Goal: Find specific page/section: Find specific page/section

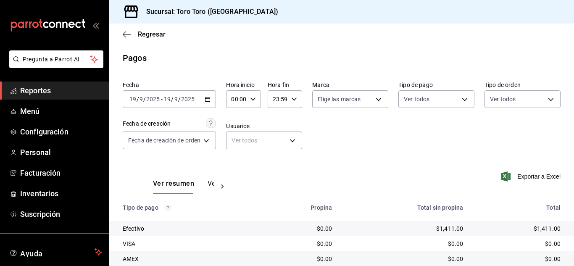
scroll to position [120, 0]
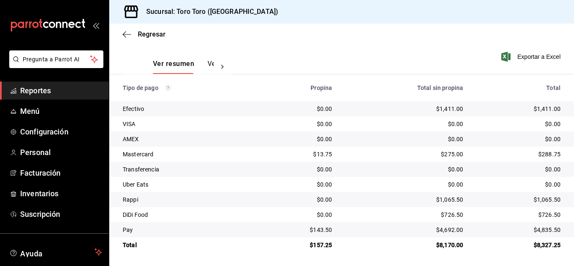
click at [39, 91] on span "Reportes" at bounding box center [61, 90] width 82 height 11
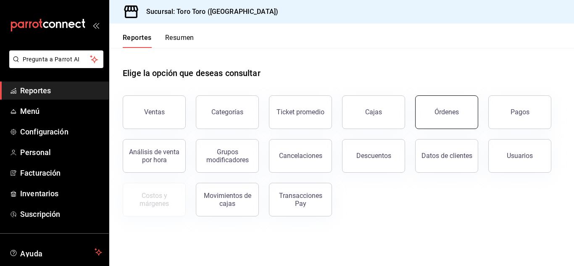
click at [444, 111] on div "Órdenes" at bounding box center [446, 112] width 24 height 8
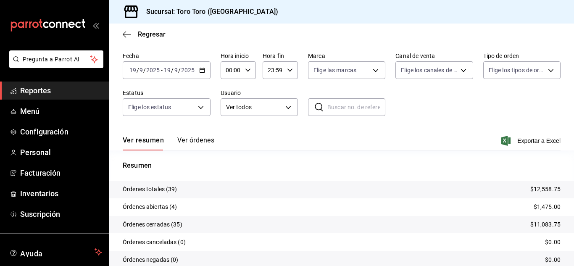
scroll to position [64, 0]
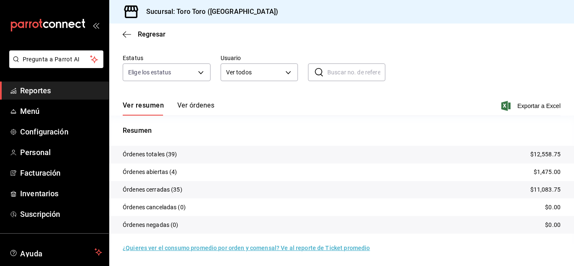
click at [47, 88] on span "Reportes" at bounding box center [61, 90] width 82 height 11
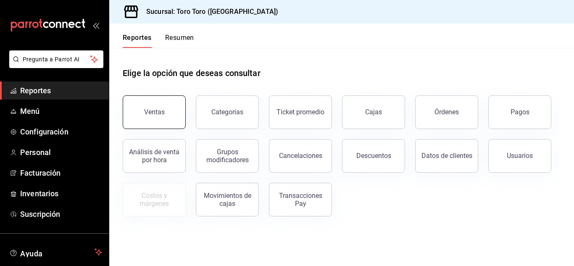
click at [151, 111] on div "Ventas" at bounding box center [154, 112] width 21 height 8
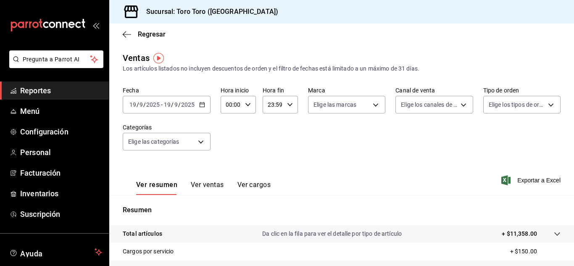
click at [255, 185] on button "Ver cargos" at bounding box center [254, 188] width 34 height 14
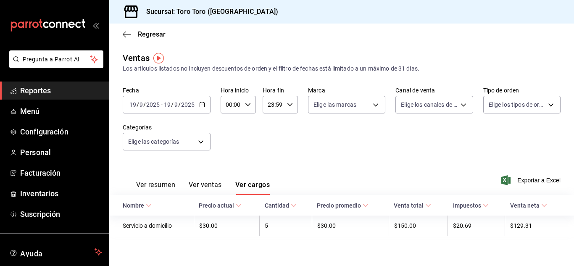
click at [55, 89] on span "Reportes" at bounding box center [61, 90] width 82 height 11
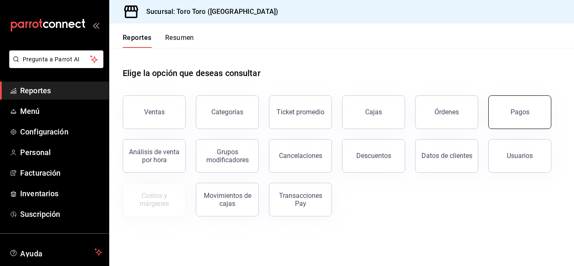
click at [504, 107] on button "Pagos" at bounding box center [519, 112] width 63 height 34
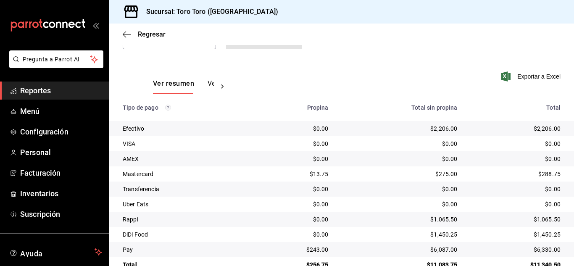
scroll to position [120, 0]
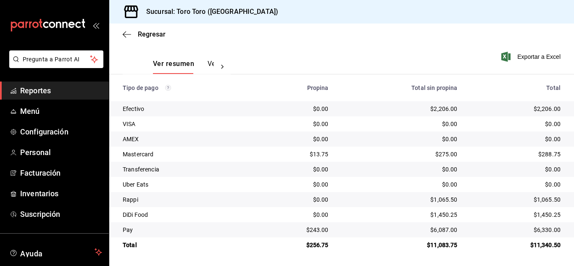
click at [50, 93] on span "Reportes" at bounding box center [61, 90] width 82 height 11
